Goal: Transaction & Acquisition: Purchase product/service

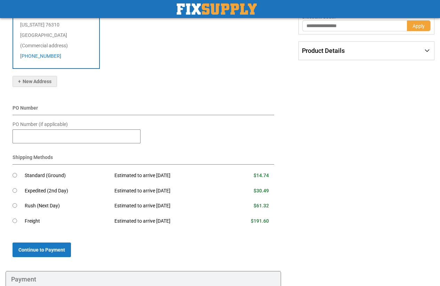
scroll to position [165, 0]
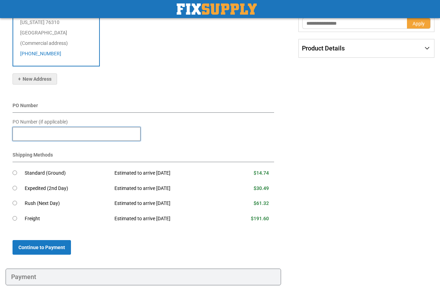
click at [43, 127] on input "PO Number (if applicable)" at bounding box center [77, 134] width 128 height 14
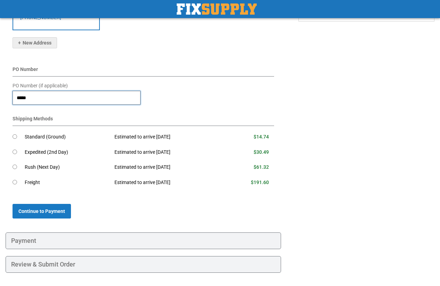
scroll to position [201, 0]
type input "*****"
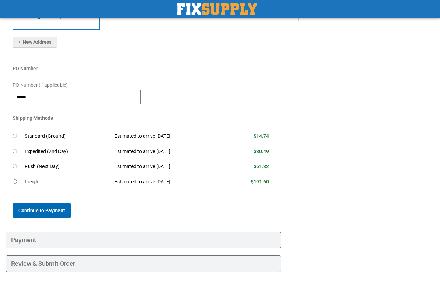
click at [40, 208] on span "Continue to Payment" at bounding box center [41, 211] width 47 height 6
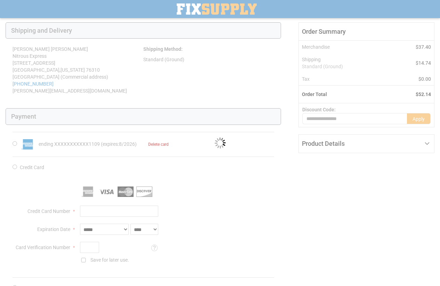
scroll to position [70, 0]
click at [13, 143] on div "Please wait..." at bounding box center [220, 143] width 440 height 286
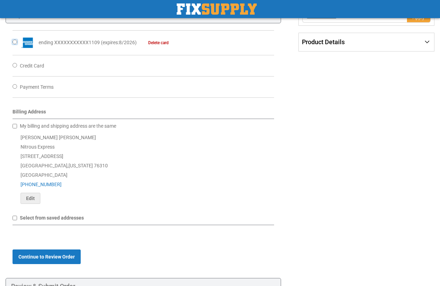
scroll to position [209, 0]
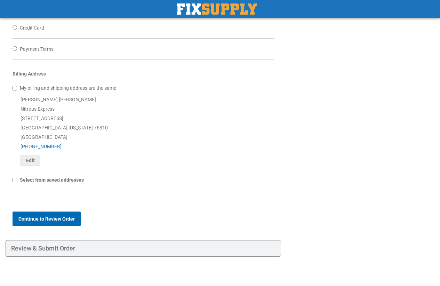
click at [42, 219] on span "Continue to Review Order" at bounding box center [46, 219] width 56 height 6
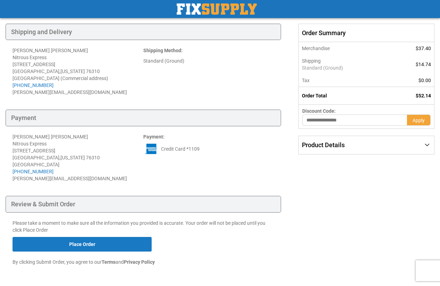
scroll to position [70, 0]
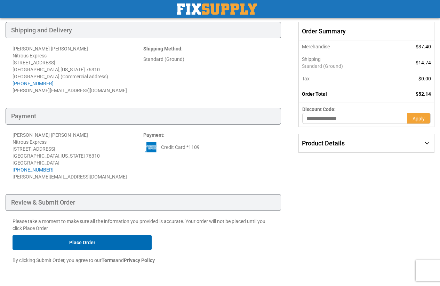
click at [85, 244] on button "Place Order" at bounding box center [82, 242] width 139 height 15
